Goal: Transaction & Acquisition: Obtain resource

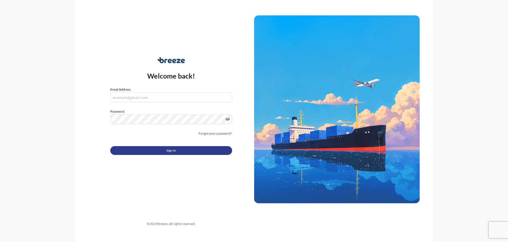
type input "[EMAIL_ADDRESS][PERSON_NAME][DOMAIN_NAME]"
click at [176, 149] on button "Sign In" at bounding box center [171, 150] width 122 height 9
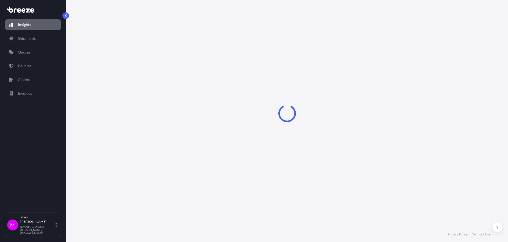
select select "2025"
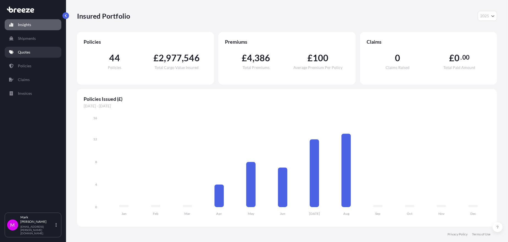
click at [36, 53] on link "Quotes" at bounding box center [33, 52] width 57 height 11
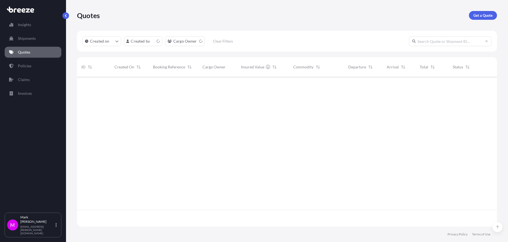
scroll to position [149, 416]
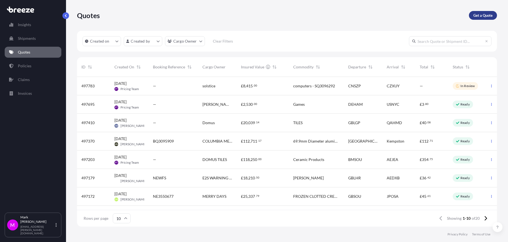
click at [480, 15] on p "Get a Quote" at bounding box center [483, 16] width 19 height 6
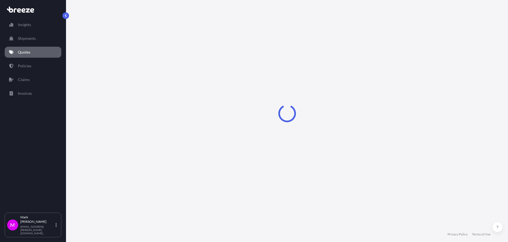
select select "Sea"
select select "1"
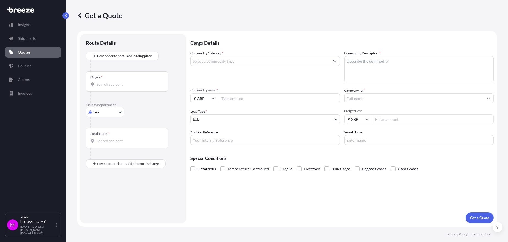
click at [215, 61] on input "Commodity Category *" at bounding box center [260, 61] width 139 height 10
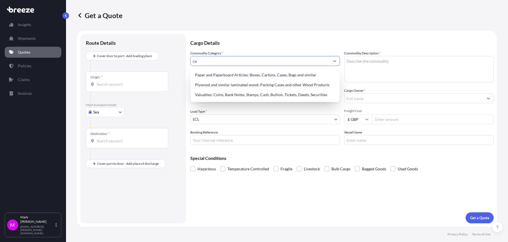
type input "c"
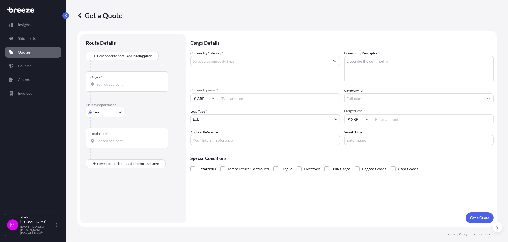
click at [234, 60] on input "Commodity Category *" at bounding box center [260, 61] width 139 height 10
click at [466, 213] on button "Get a Quote" at bounding box center [480, 218] width 28 height 11
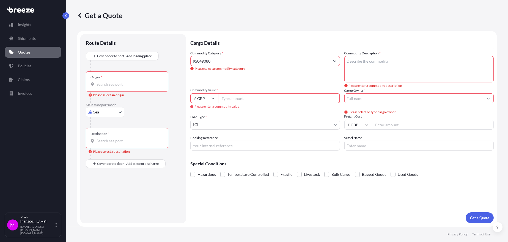
click at [336, 61] on icon "Show suggestions" at bounding box center [334, 60] width 3 height 3
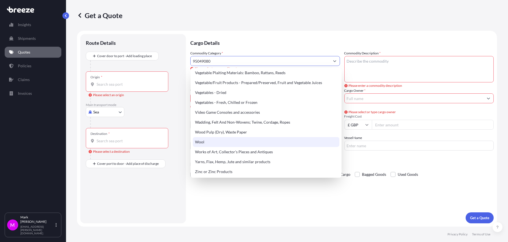
scroll to position [1207, 0]
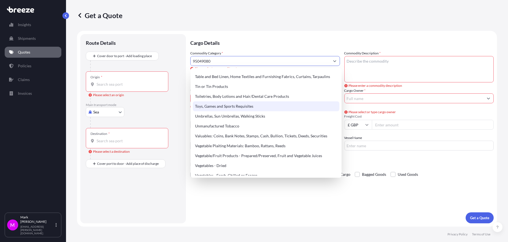
click at [236, 105] on div "Toys, Games and Sports Requisites" at bounding box center [266, 107] width 147 height 10
type input "Toys, Games and Sports Requisites"
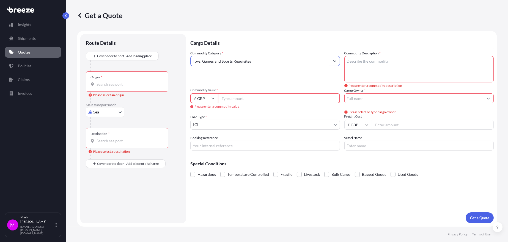
click at [236, 101] on input "Commodity Value *" at bounding box center [279, 99] width 122 height 10
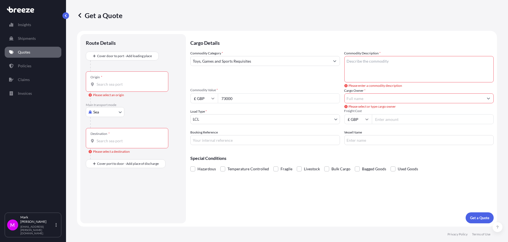
type input "73000"
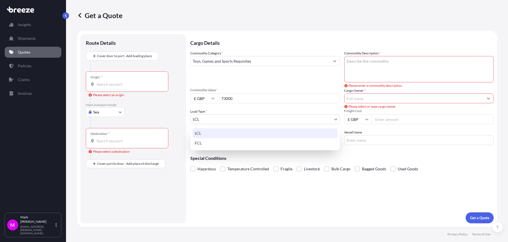
click at [240, 119] on body "Insights Shipments Quotes Policies Claims Invoices M [PERSON_NAME] [EMAIL_ADDRE…" at bounding box center [254, 121] width 508 height 242
click at [220, 132] on div "LCL" at bounding box center [265, 134] width 145 height 10
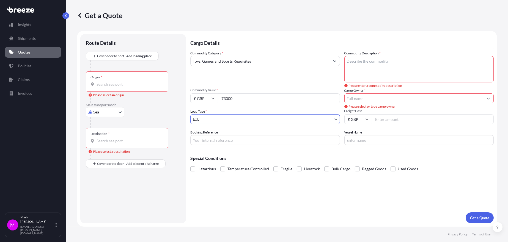
click at [359, 63] on textarea "Commodity Description *" at bounding box center [420, 69] width 150 height 26
type textarea "c"
click at [349, 65] on textarea "Commodity Description *" at bounding box center [420, 69] width 150 height 26
paste textarea "Casino Card Shufflers.."
type textarea "Casino Card Shufflers.."
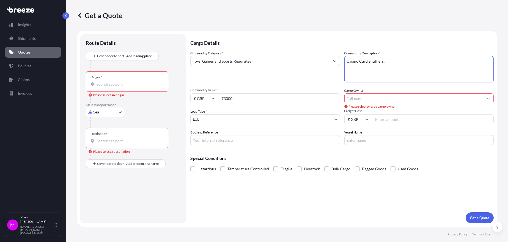
click at [370, 98] on input "Cargo Owner *" at bounding box center [414, 99] width 139 height 10
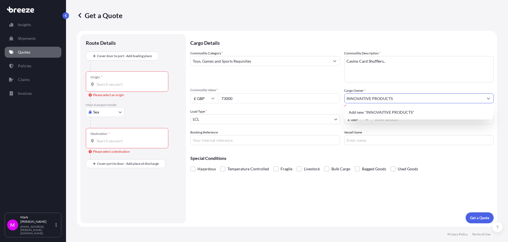
type input "INNOVAITIVE PRODUCTS"
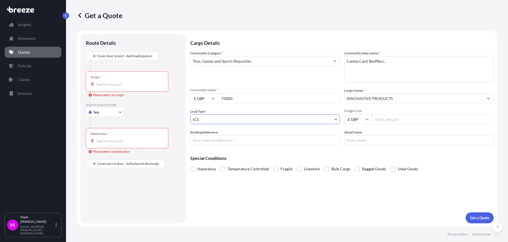
click at [378, 119] on input "Freight Cost" at bounding box center [433, 119] width 122 height 10
type input "900.00"
type input "KYRGYSTAN"
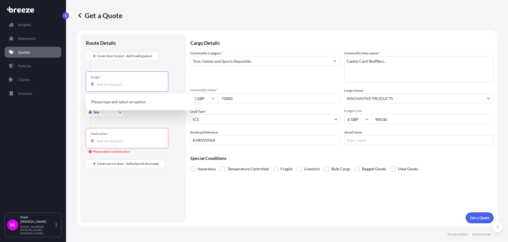
click at [122, 82] on input "Origin * Please select an origin" at bounding box center [129, 85] width 65 height 6
click at [116, 141] on input "Destination * Please select a destination" at bounding box center [129, 141] width 65 height 6
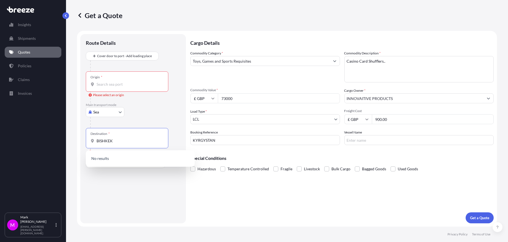
type input "BISHKEK"
click at [127, 143] on input "BISHKEK" at bounding box center [129, 141] width 65 height 6
type input "B"
type input "K"
click at [120, 112] on body "0 options available. Insights Shipments Quotes Policies Claims Invoices M [PERS…" at bounding box center [254, 121] width 508 height 242
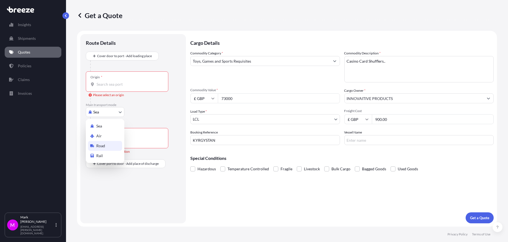
click at [101, 146] on span "Road" at bounding box center [100, 146] width 9 height 6
select select "Road"
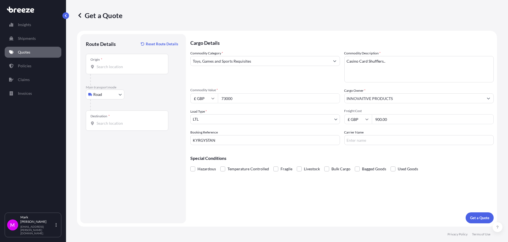
click at [103, 70] on div "Origin *" at bounding box center [127, 64] width 83 height 20
click at [103, 70] on input "Origin *" at bounding box center [129, 67] width 65 height 6
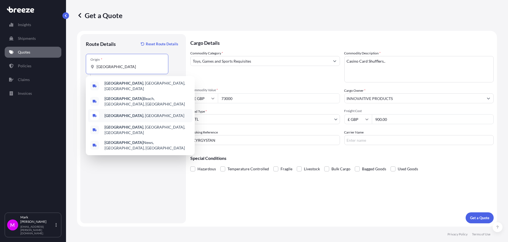
click at [122, 113] on span "[GEOGRAPHIC_DATA] , [GEOGRAPHIC_DATA]" at bounding box center [145, 116] width 80 height 6
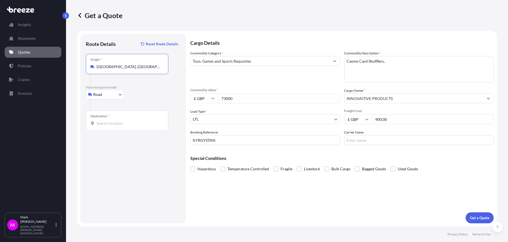
type input "[GEOGRAPHIC_DATA], [GEOGRAPHIC_DATA]"
click at [115, 122] on input "Destination *" at bounding box center [129, 124] width 65 height 6
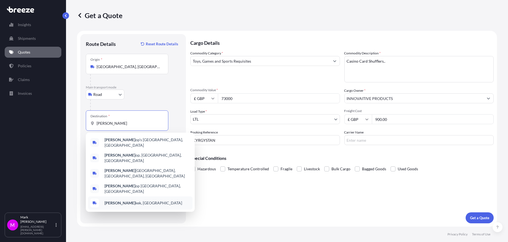
click at [121, 201] on span "[PERSON_NAME] kek, [GEOGRAPHIC_DATA]" at bounding box center [144, 204] width 78 height 6
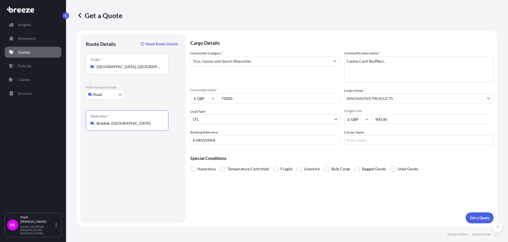
type input "Bishkek, [GEOGRAPHIC_DATA]"
click at [361, 142] on input "Carrier Name" at bounding box center [420, 140] width 150 height 10
type input "[PERSON_NAME]"
click at [484, 216] on p "Get a Quote" at bounding box center [479, 218] width 19 height 6
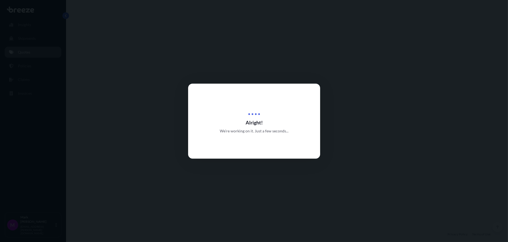
select select "Road"
select select "1"
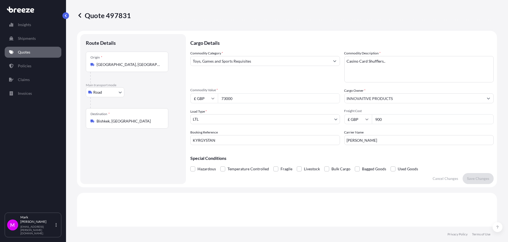
scroll to position [165, 0]
